Goal: Contribute content

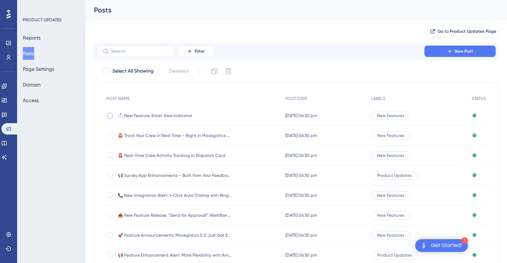
click at [110, 115] on div at bounding box center [110, 116] width 6 height 6
checkbox input "true"
click at [149, 116] on span "📩 New Feature: Email View Indicator" at bounding box center [175, 116] width 114 height 6
click at [149, 0] on html "1 Get Started! Performance Users Engagement Widgets Feedback Product Updates Kn…" at bounding box center [253, 0] width 507 height 0
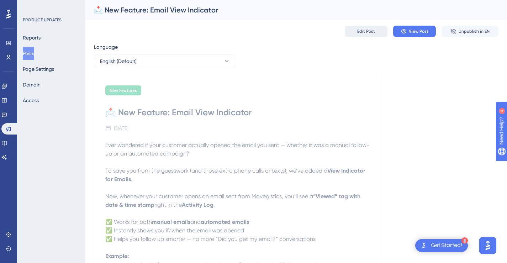
click at [373, 32] on span "Edit Post" at bounding box center [366, 31] width 18 height 6
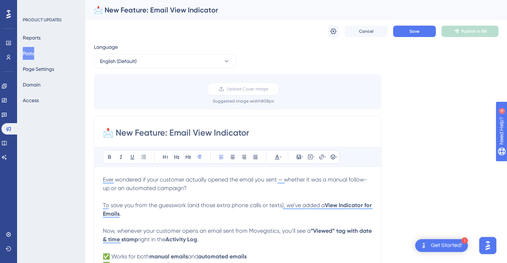
click at [208, 133] on input "📩 New Feature: Email View Indicator" at bounding box center [238, 132] width 270 height 11
type input "📩 New Feature: Email Viewed Indicator"
click at [331, 31] on icon at bounding box center [333, 31] width 7 height 7
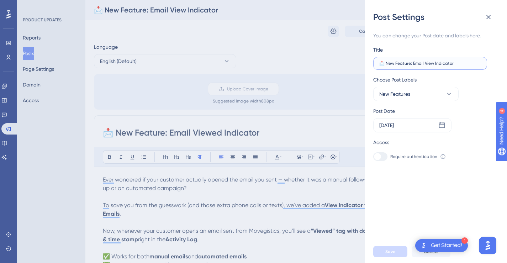
click at [433, 65] on input "📩 New Feature: Email View Indicator" at bounding box center [430, 63] width 102 height 5
type input "📩 New Feature: Email Viewed Indicator"
click at [390, 254] on span "Save" at bounding box center [390, 252] width 10 height 6
click at [487, 17] on icon at bounding box center [488, 17] width 9 height 9
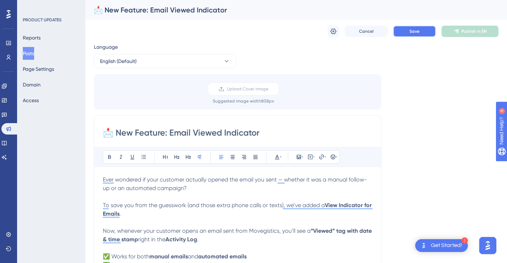
click at [411, 34] on button "Save" at bounding box center [414, 31] width 43 height 11
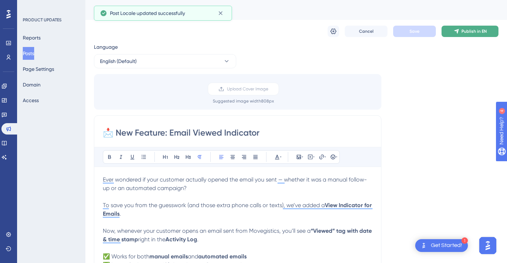
click at [455, 33] on icon at bounding box center [456, 31] width 6 height 6
